Goal: Transaction & Acquisition: Purchase product/service

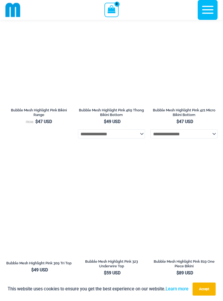
scroll to position [951, 0]
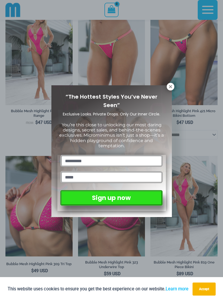
click at [170, 87] on icon at bounding box center [170, 86] width 3 height 3
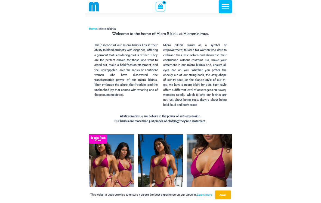
scroll to position [0, 0]
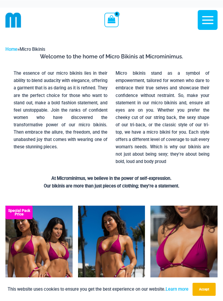
click at [207, 24] on icon "button" at bounding box center [208, 20] width 14 height 14
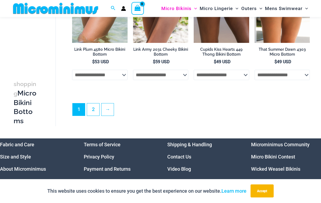
scroll to position [1325, 0]
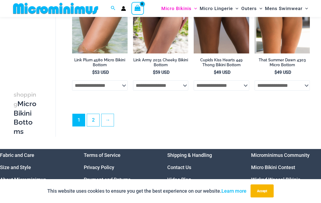
click at [92, 116] on link "2" at bounding box center [93, 121] width 12 height 12
